Goal: Find specific page/section: Find specific page/section

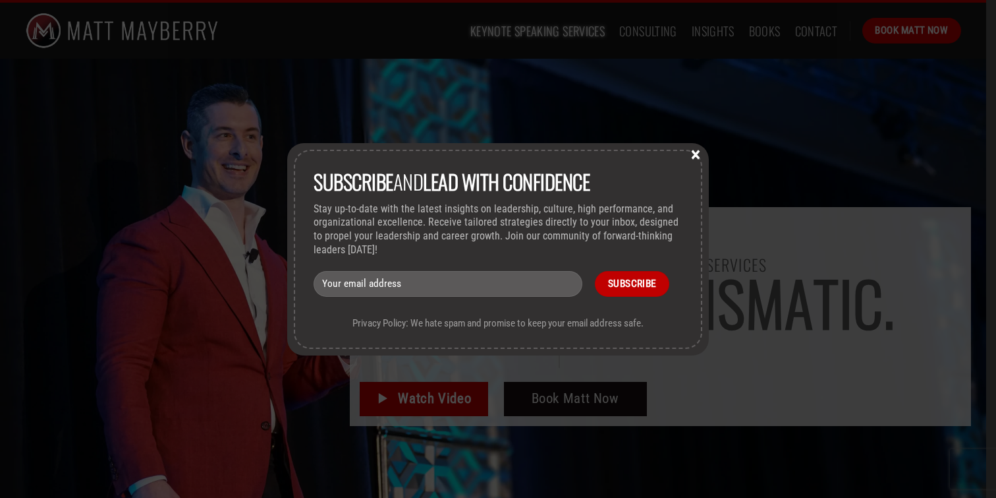
click at [697, 157] on button "×" at bounding box center [696, 154] width 20 height 12
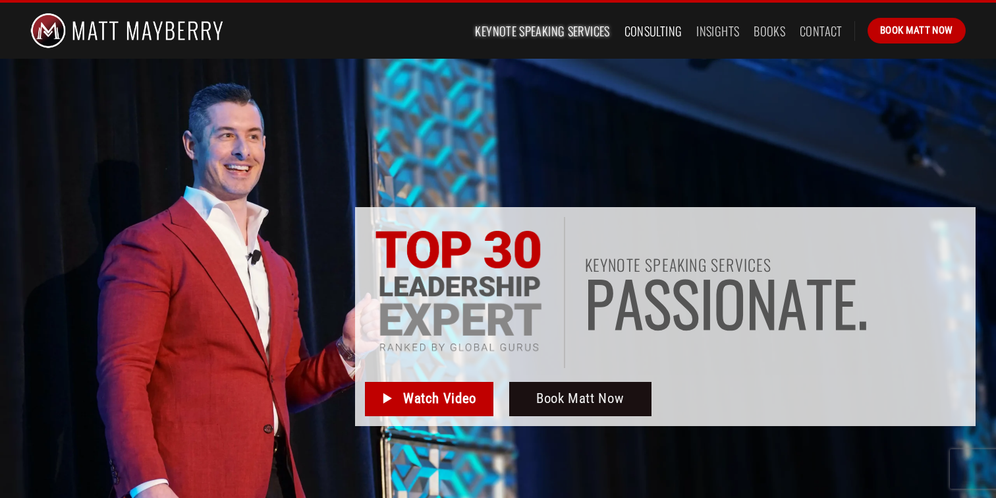
click at [650, 34] on link "Consulting" at bounding box center [654, 31] width 58 height 24
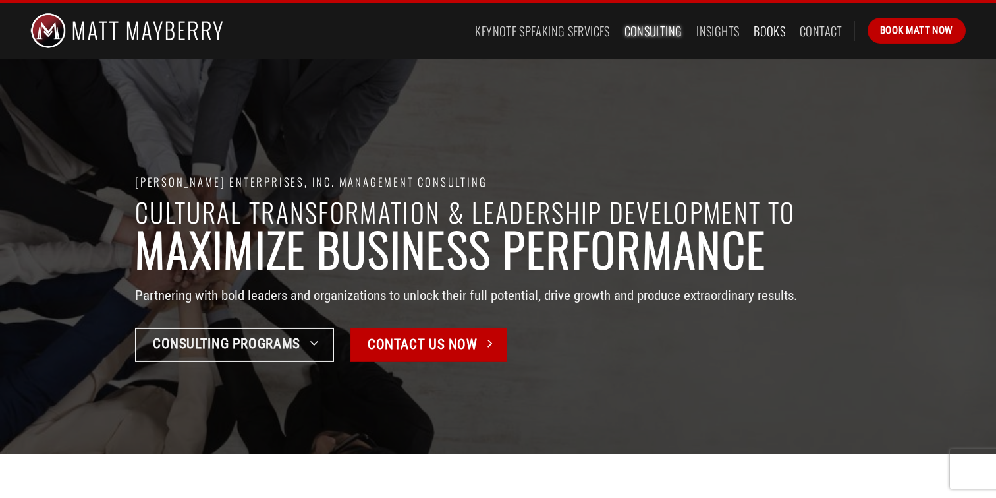
click at [768, 31] on link "Books" at bounding box center [770, 31] width 32 height 24
